Goal: Task Accomplishment & Management: Manage account settings

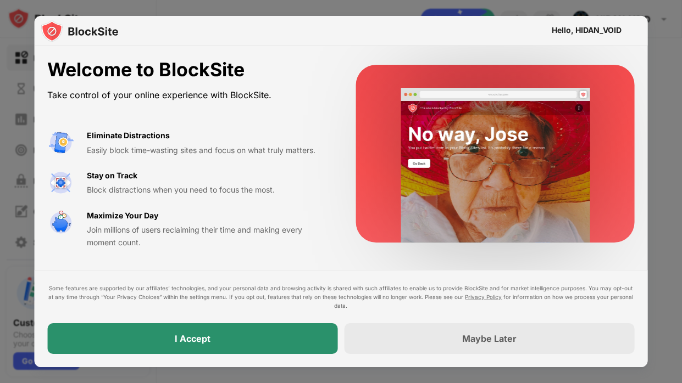
click at [308, 290] on div "I Accept" at bounding box center [192, 339] width 290 height 31
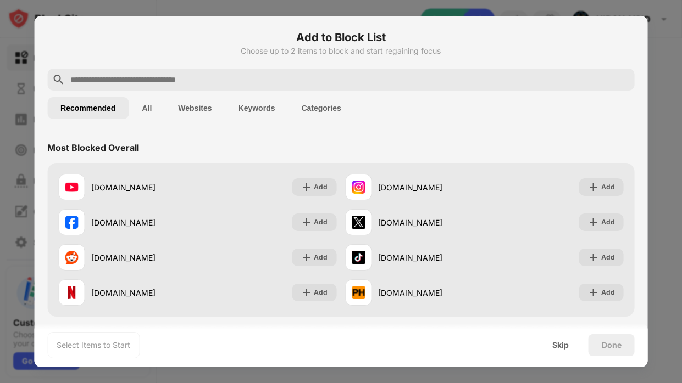
click at [165, 78] on input "text" at bounding box center [349, 79] width 561 height 13
click at [192, 104] on button "Websites" at bounding box center [195, 108] width 60 height 22
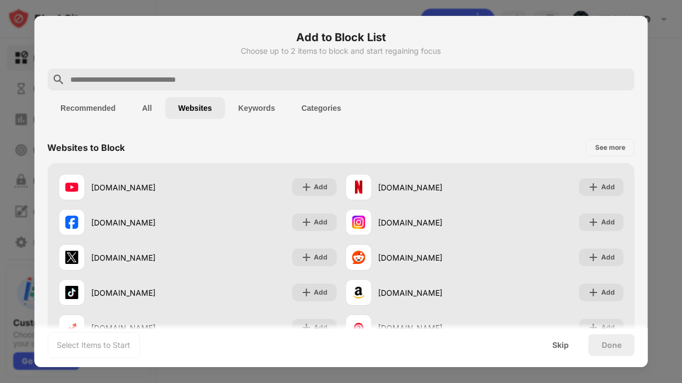
click at [227, 59] on div "Add to Block List Choose up to 2 items to block and start regaining focus" at bounding box center [340, 49] width 587 height 40
click at [224, 76] on input "text" at bounding box center [349, 79] width 561 height 13
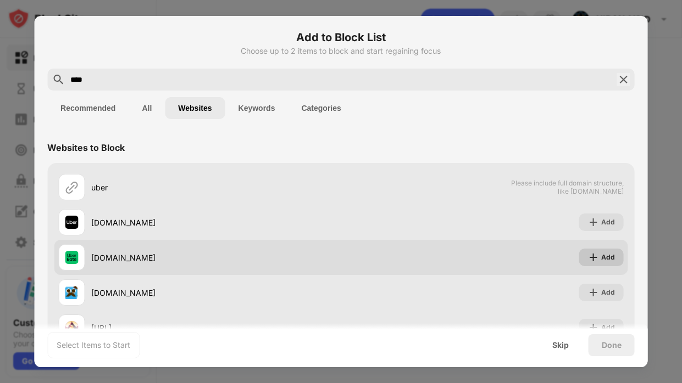
click at [585, 256] on div "Add" at bounding box center [601, 258] width 44 height 18
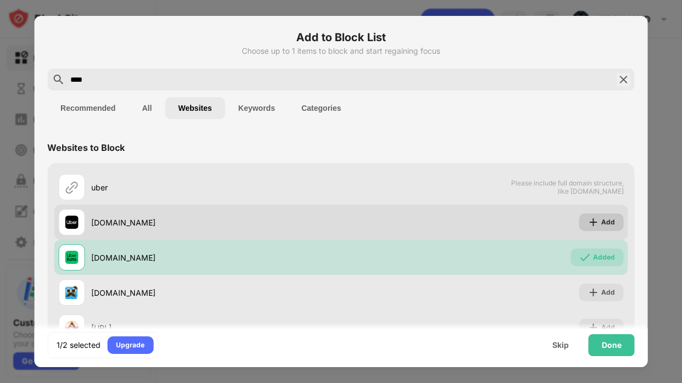
click at [608, 226] on div "Add" at bounding box center [608, 222] width 14 height 11
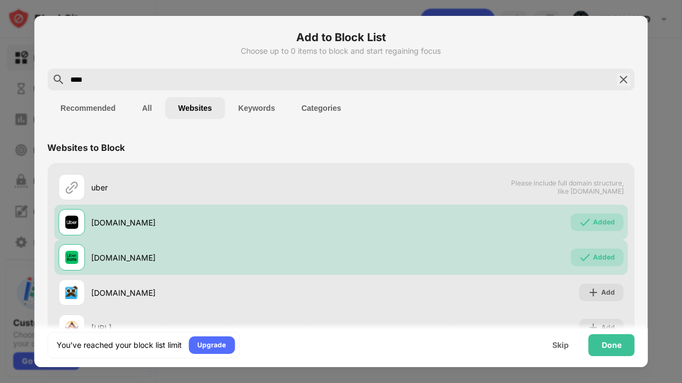
click at [316, 80] on input "****" at bounding box center [340, 79] width 543 height 13
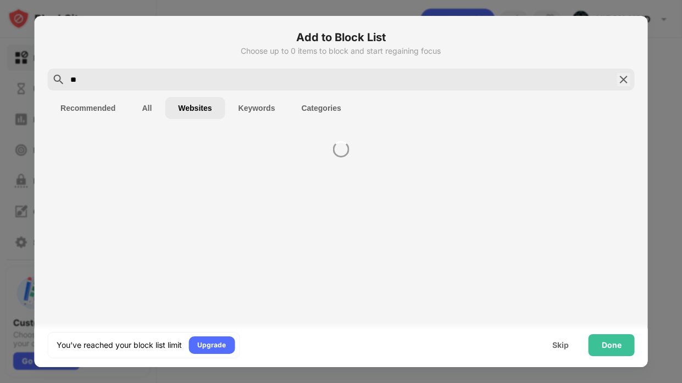
type input "*"
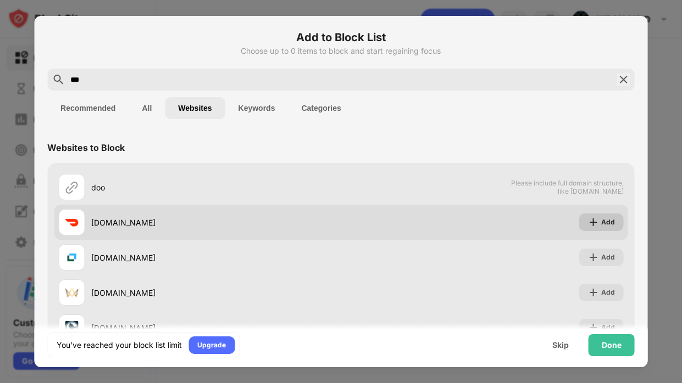
click at [592, 221] on img at bounding box center [593, 222] width 11 height 11
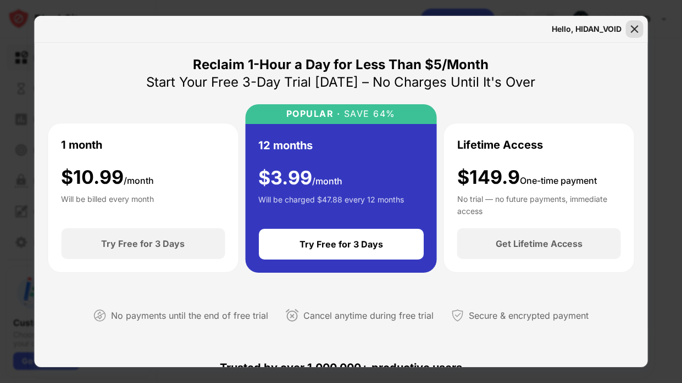
click at [635, 29] on img at bounding box center [634, 29] width 11 height 11
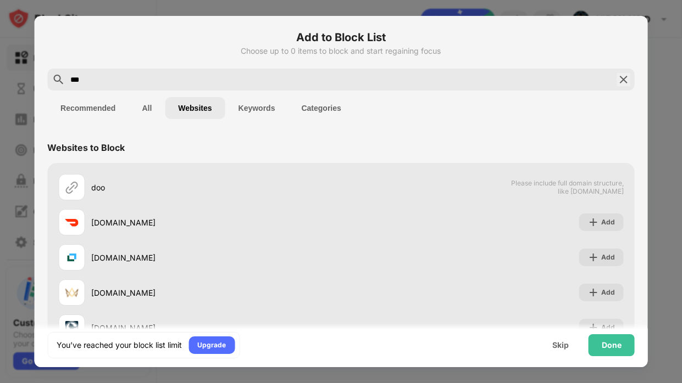
click at [196, 85] on input "***" at bounding box center [340, 79] width 543 height 13
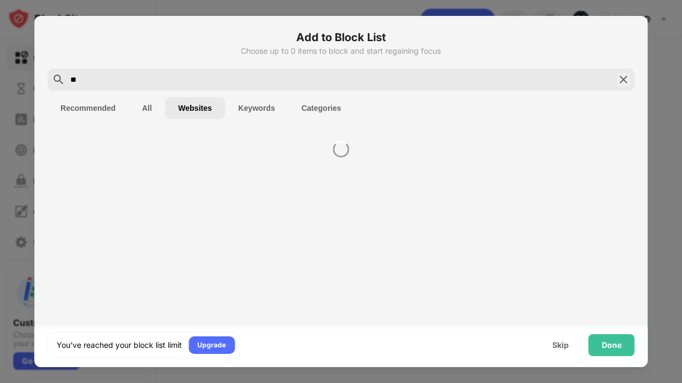
type input "*"
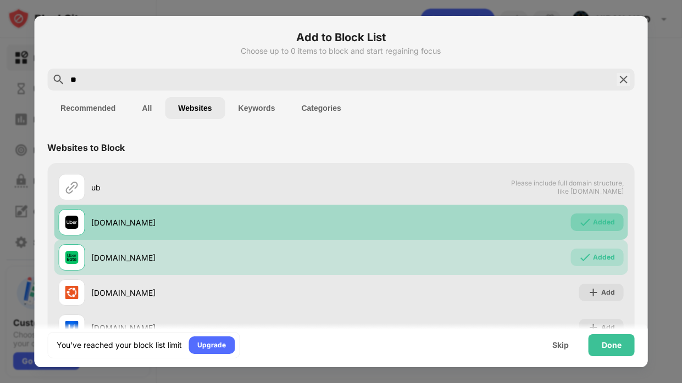
click at [580, 226] on img at bounding box center [584, 222] width 11 height 11
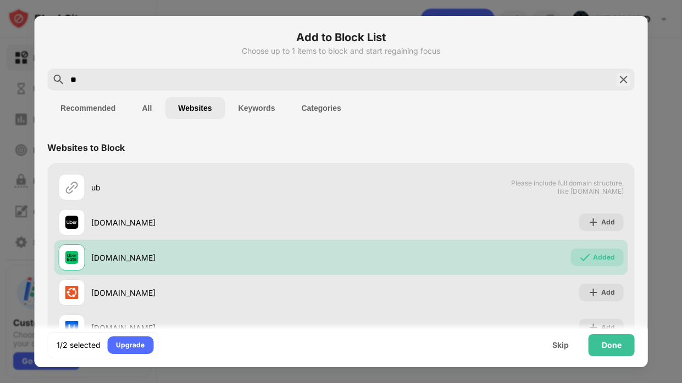
click at [259, 69] on div "**" at bounding box center [340, 80] width 587 height 22
click at [251, 79] on input "**" at bounding box center [340, 79] width 543 height 13
type input "*"
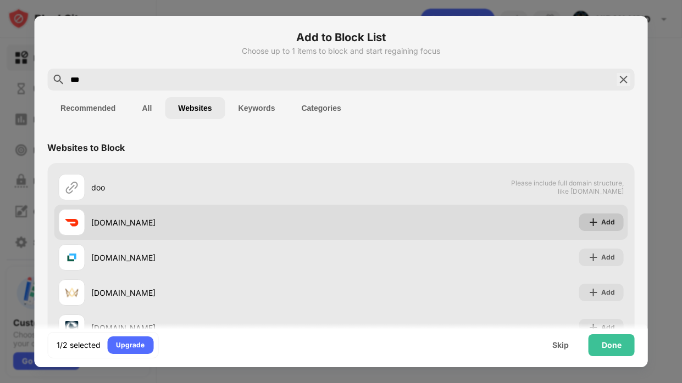
type input "***"
click at [582, 224] on div "Add" at bounding box center [601, 223] width 44 height 18
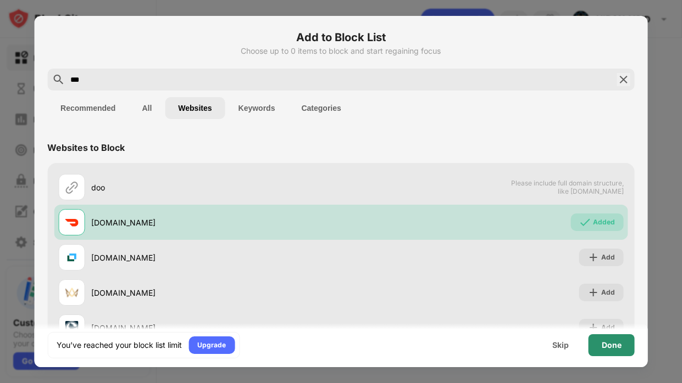
click at [620, 290] on div "Done" at bounding box center [611, 345] width 20 height 9
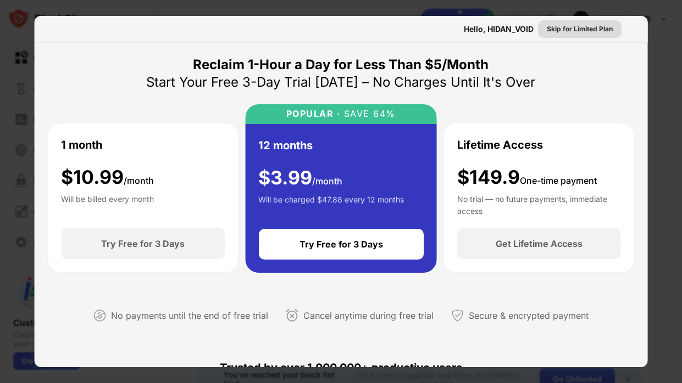
click at [565, 27] on div "Skip for Limited Plan" at bounding box center [579, 29] width 66 height 11
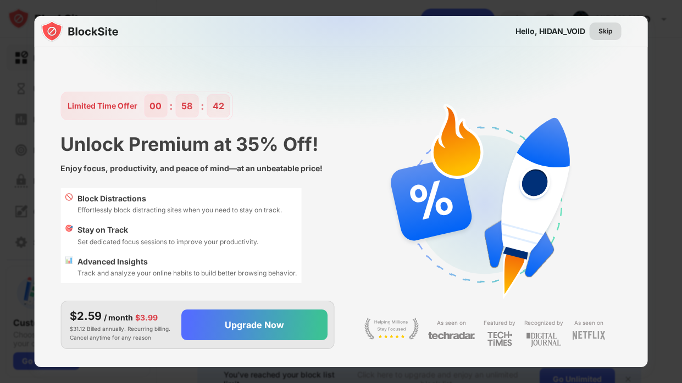
click at [604, 28] on div "Skip" at bounding box center [605, 31] width 14 height 11
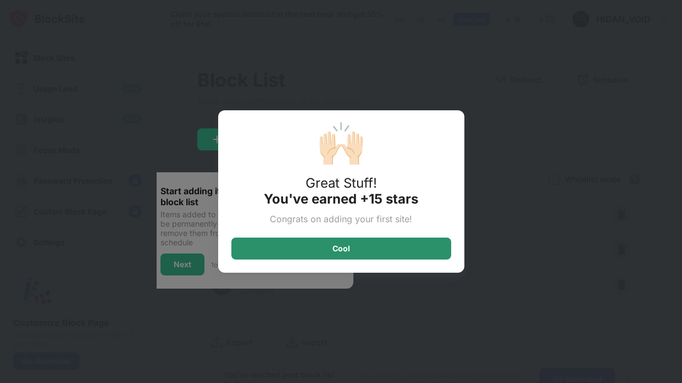
click at [375, 244] on div "Cool" at bounding box center [341, 249] width 220 height 22
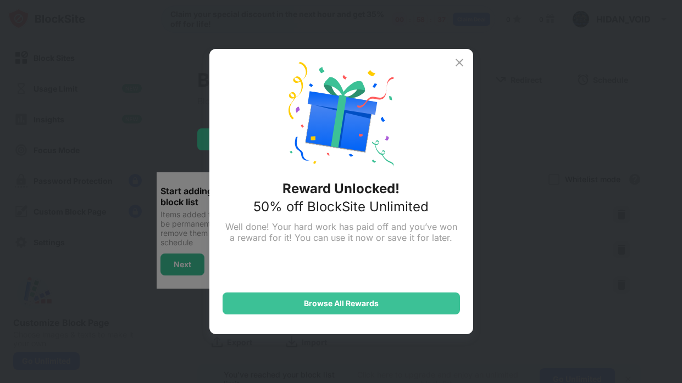
click at [454, 60] on img at bounding box center [459, 62] width 13 height 13
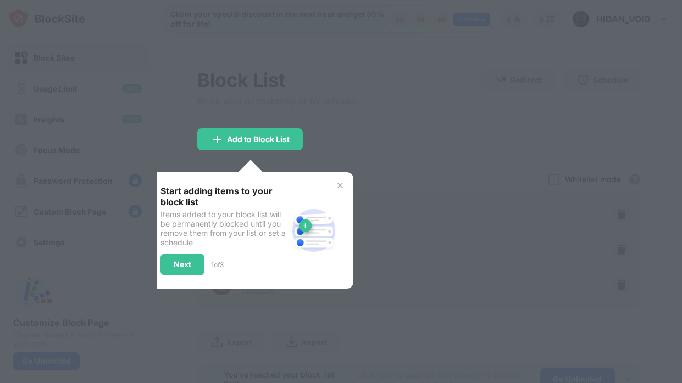
click at [343, 181] on img at bounding box center [340, 185] width 9 height 9
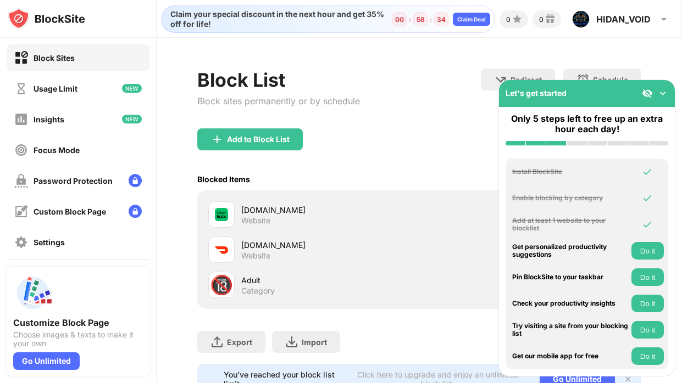
click at [403, 142] on div "Add to Block List" at bounding box center [418, 149] width 443 height 40
click at [662, 93] on img at bounding box center [662, 93] width 11 height 11
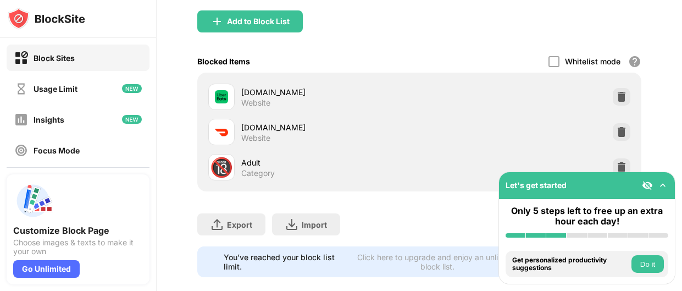
scroll to position [135, 0]
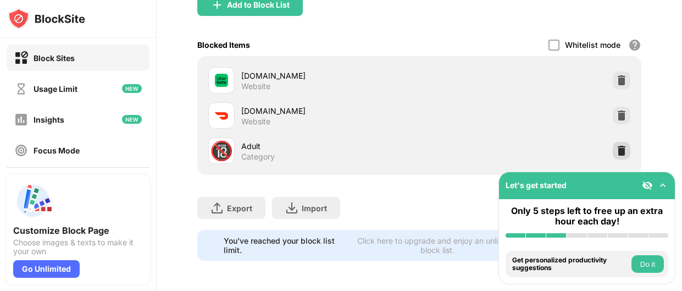
click at [620, 151] on img at bounding box center [621, 150] width 11 height 11
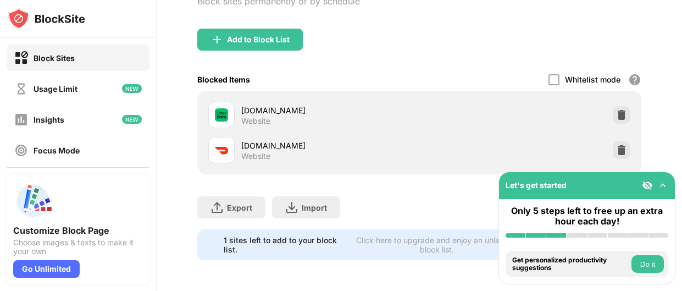
scroll to position [99, 0]
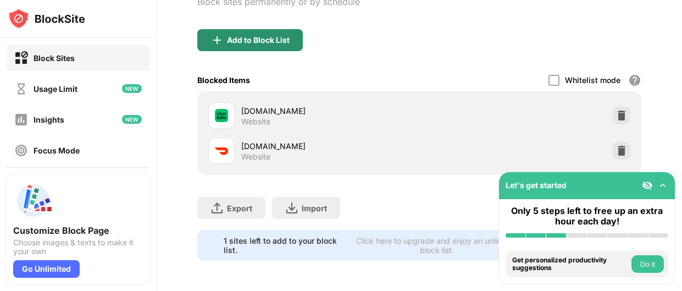
click at [287, 36] on div "Add to Block List" at bounding box center [258, 40] width 63 height 9
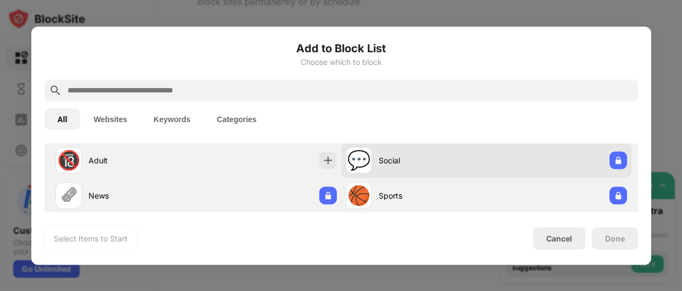
scroll to position [40, 0]
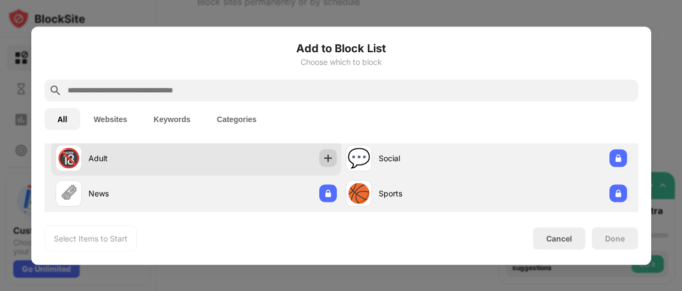
click at [328, 158] on img at bounding box center [327, 157] width 11 height 11
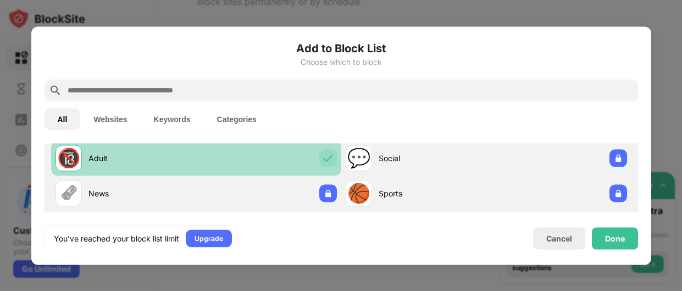
click at [338, 154] on div "🔞 Adult" at bounding box center [196, 157] width 290 height 35
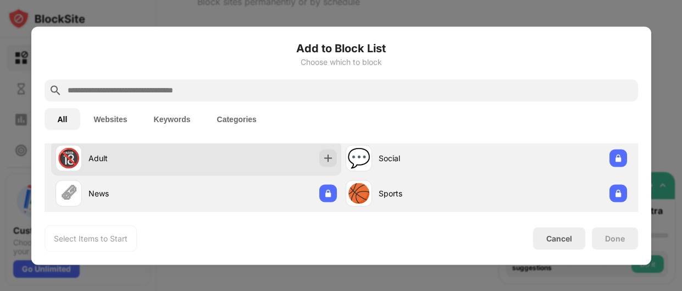
click at [338, 154] on div "🔞 Adult" at bounding box center [196, 157] width 290 height 35
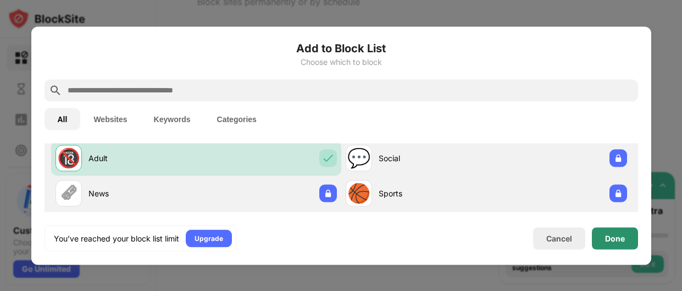
click at [603, 242] on div "Done" at bounding box center [615, 238] width 46 height 22
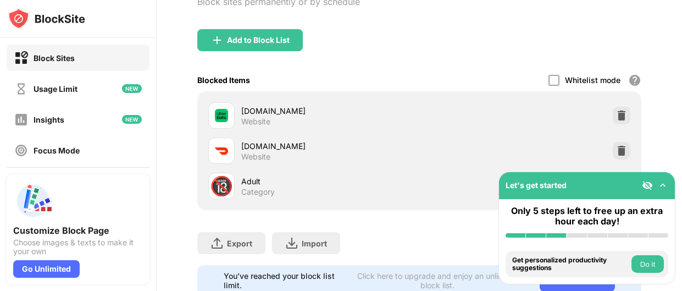
scroll to position [135, 0]
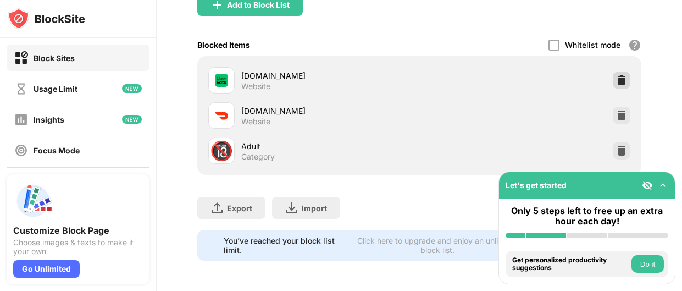
click at [621, 86] on div at bounding box center [621, 80] width 18 height 18
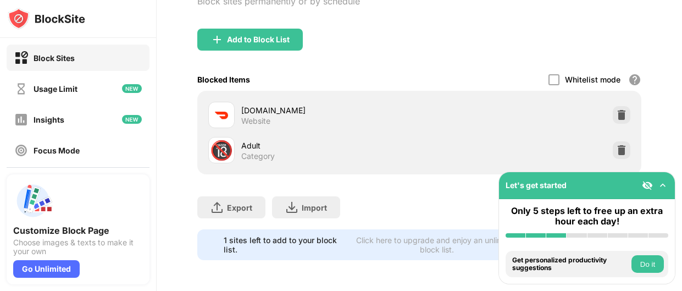
scroll to position [99, 0]
